Goal: Navigation & Orientation: Find specific page/section

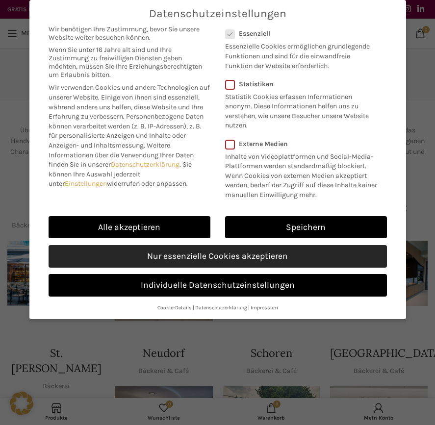
click at [274, 256] on link "Nur essenzielle Cookies akzeptieren" at bounding box center [218, 256] width 338 height 23
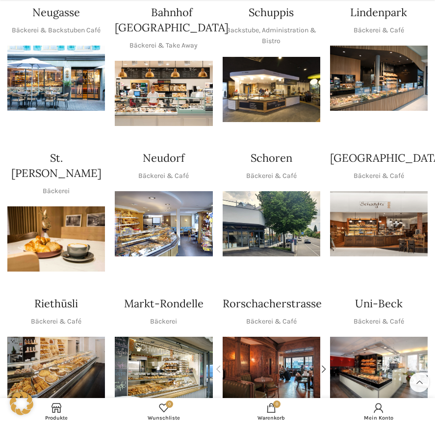
scroll to position [196, 0]
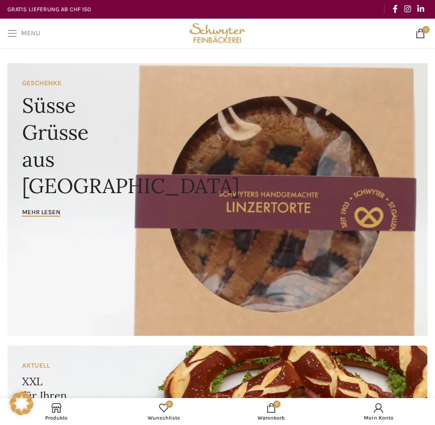
click at [15, 34] on span "Open mobile menu" at bounding box center [12, 33] width 10 height 10
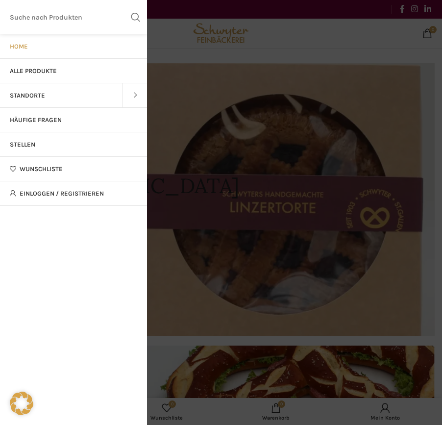
click at [32, 94] on span "Standorte" at bounding box center [27, 96] width 35 height 8
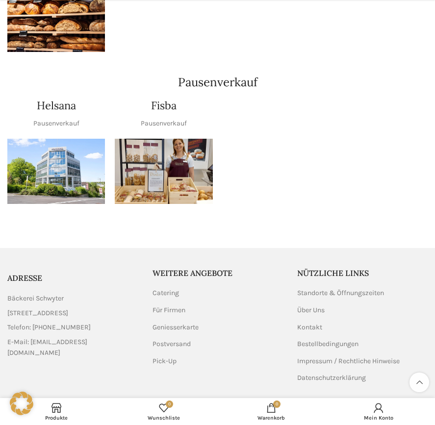
scroll to position [974, 0]
